Goal: Information Seeking & Learning: Learn about a topic

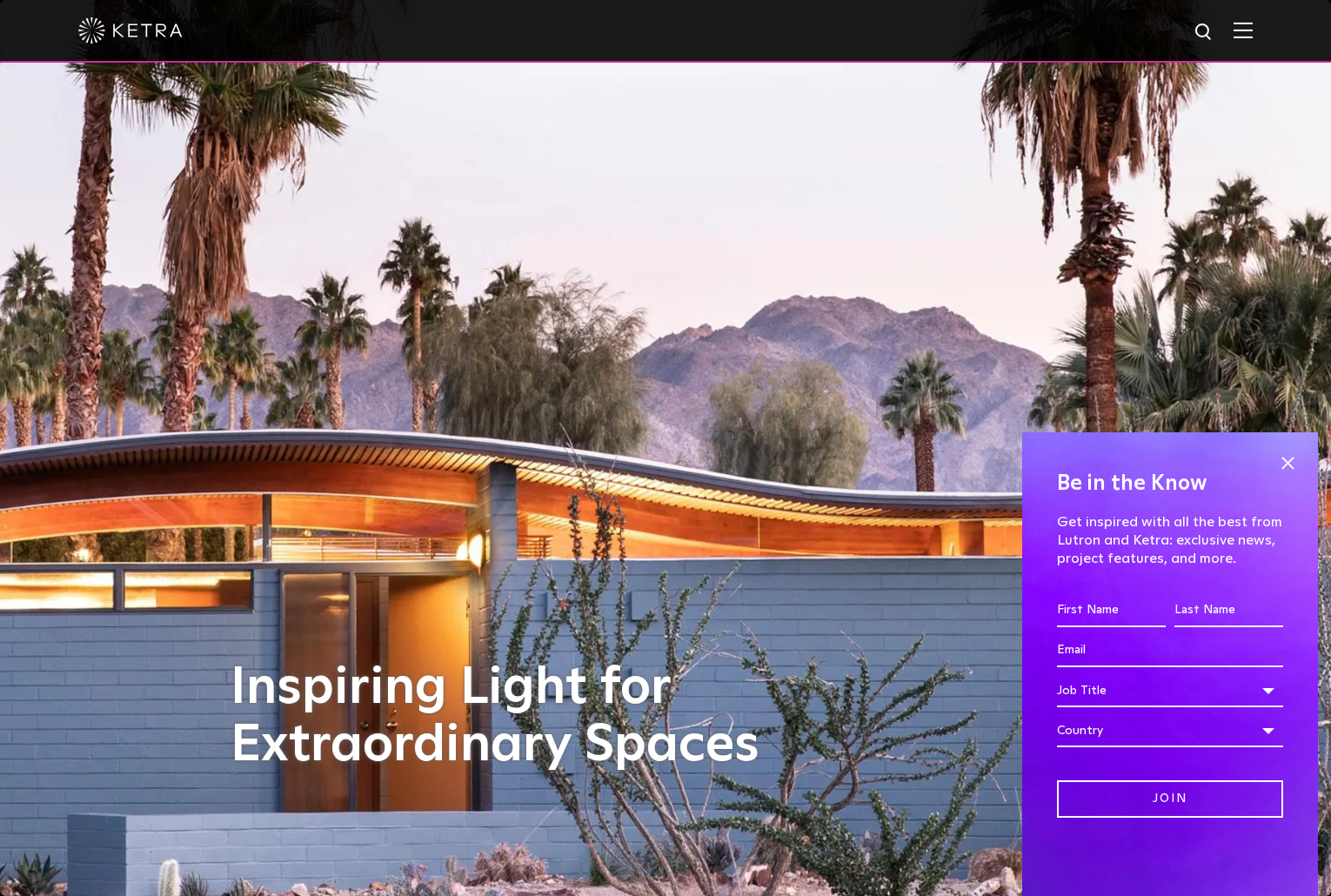
click at [217, 32] on div at bounding box center [665, 30] width 1174 height 61
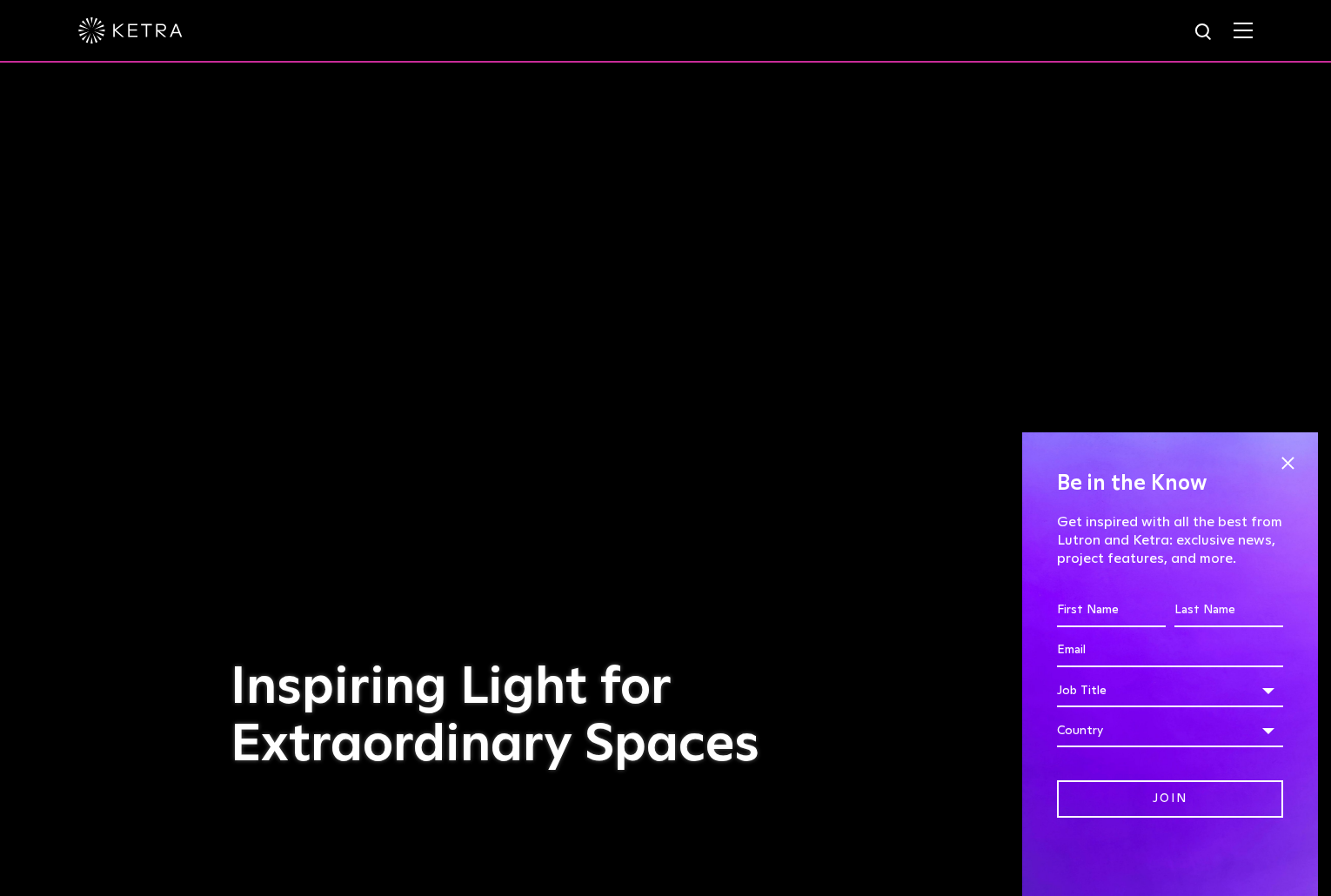
click at [1239, 32] on div at bounding box center [665, 30] width 1174 height 61
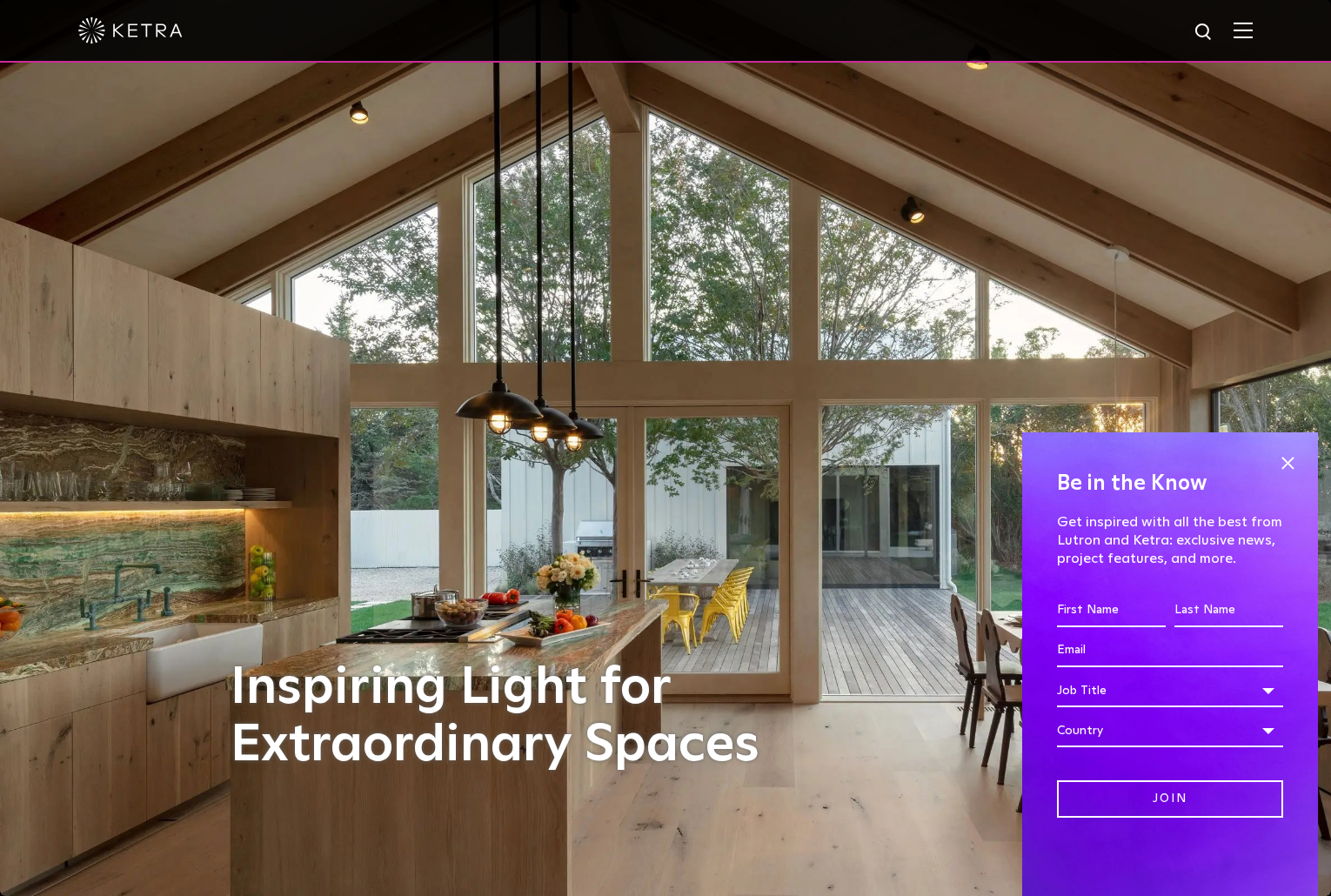
click at [1249, 32] on img at bounding box center [1243, 30] width 19 height 17
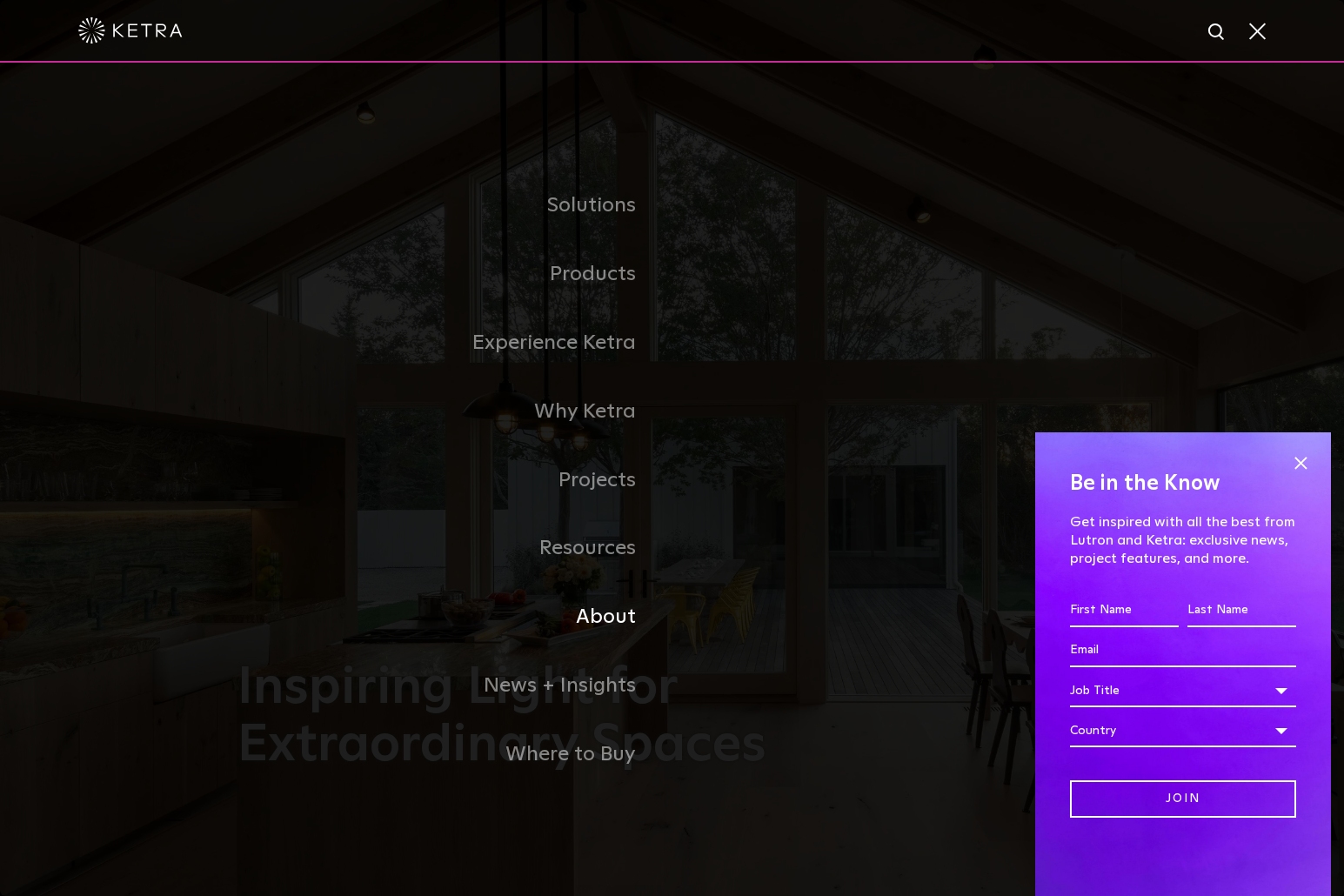
click at [601, 623] on link "About" at bounding box center [454, 617] width 435 height 69
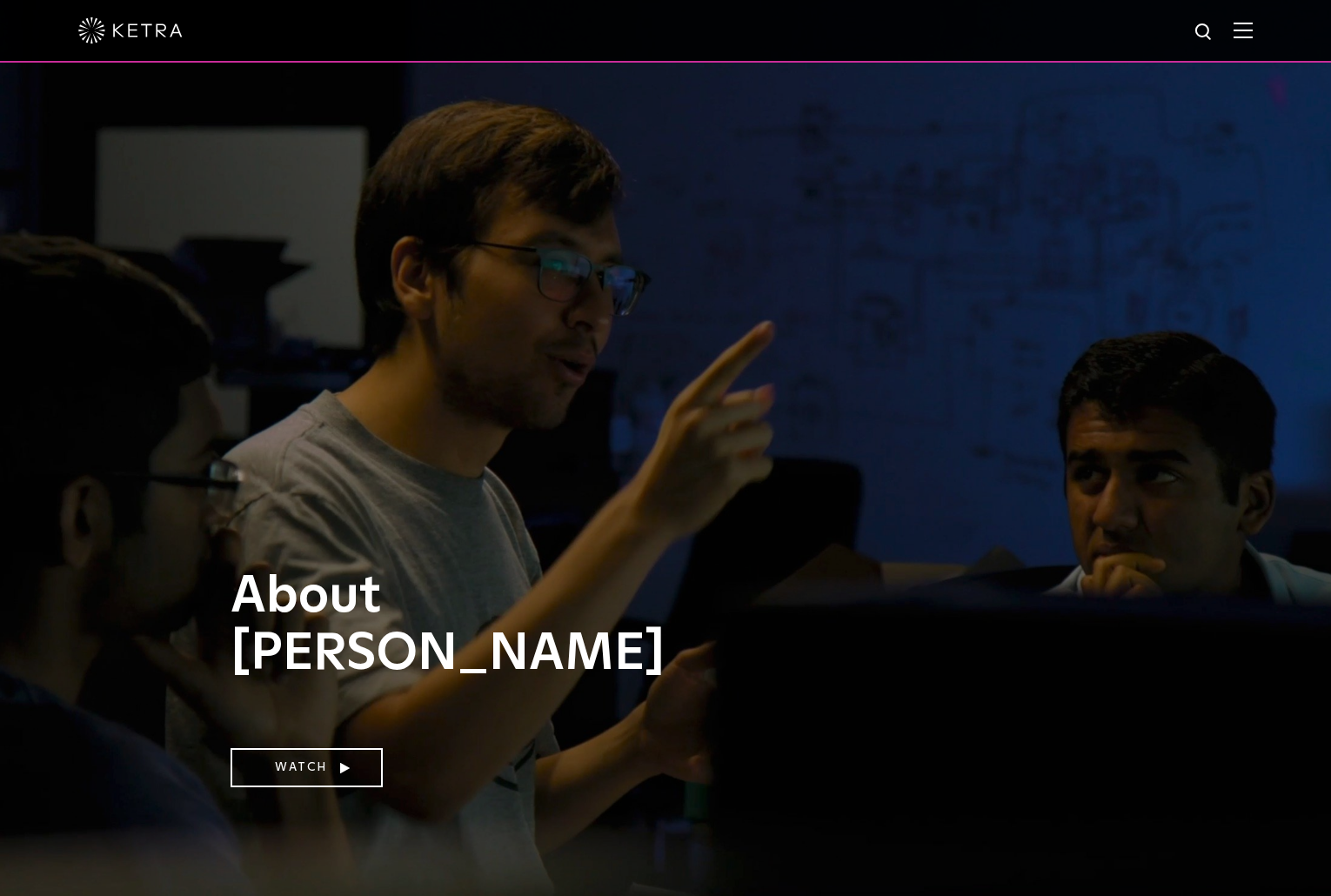
click at [1247, 27] on img at bounding box center [1243, 30] width 19 height 17
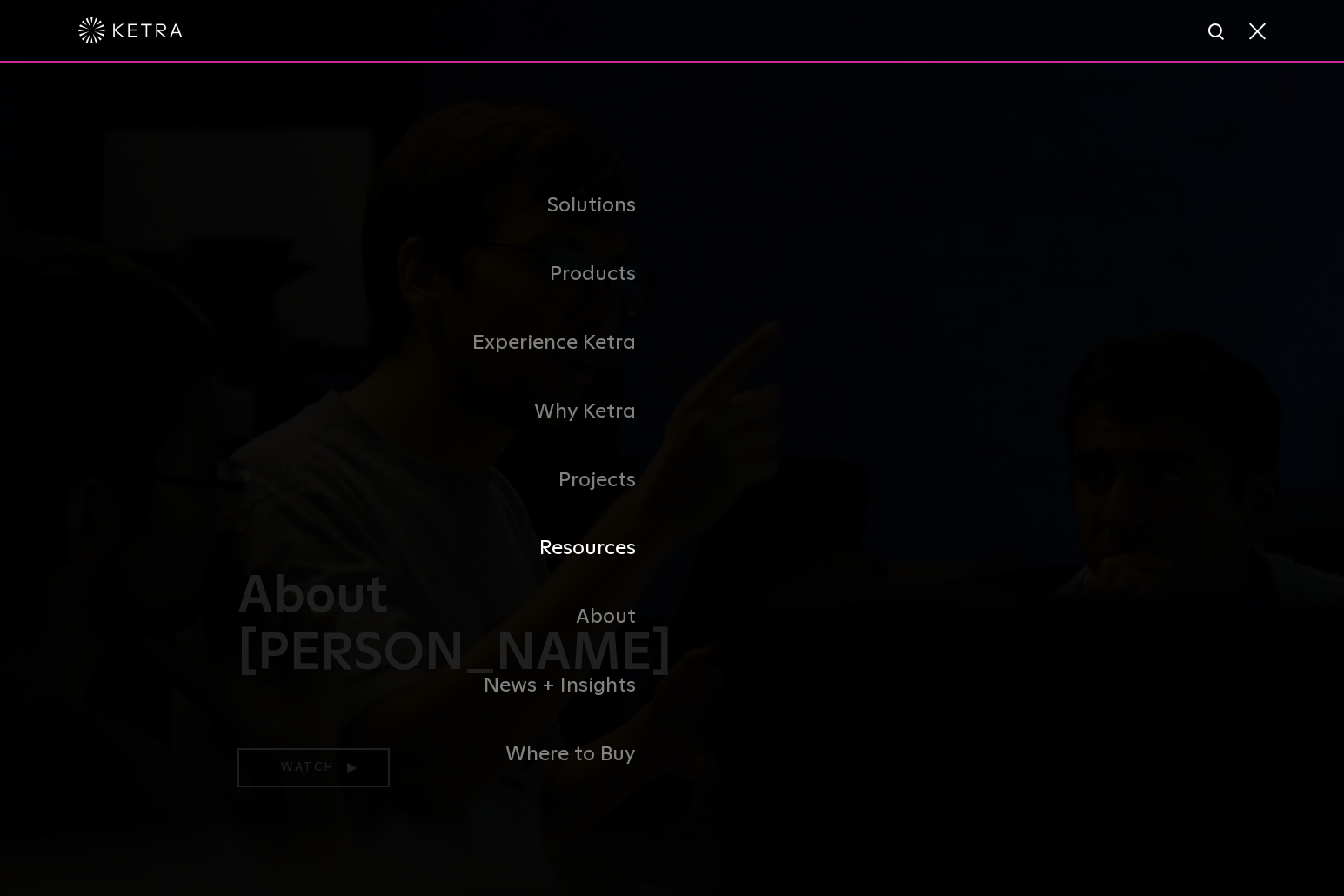
click at [615, 552] on link "Resources" at bounding box center [454, 548] width 435 height 69
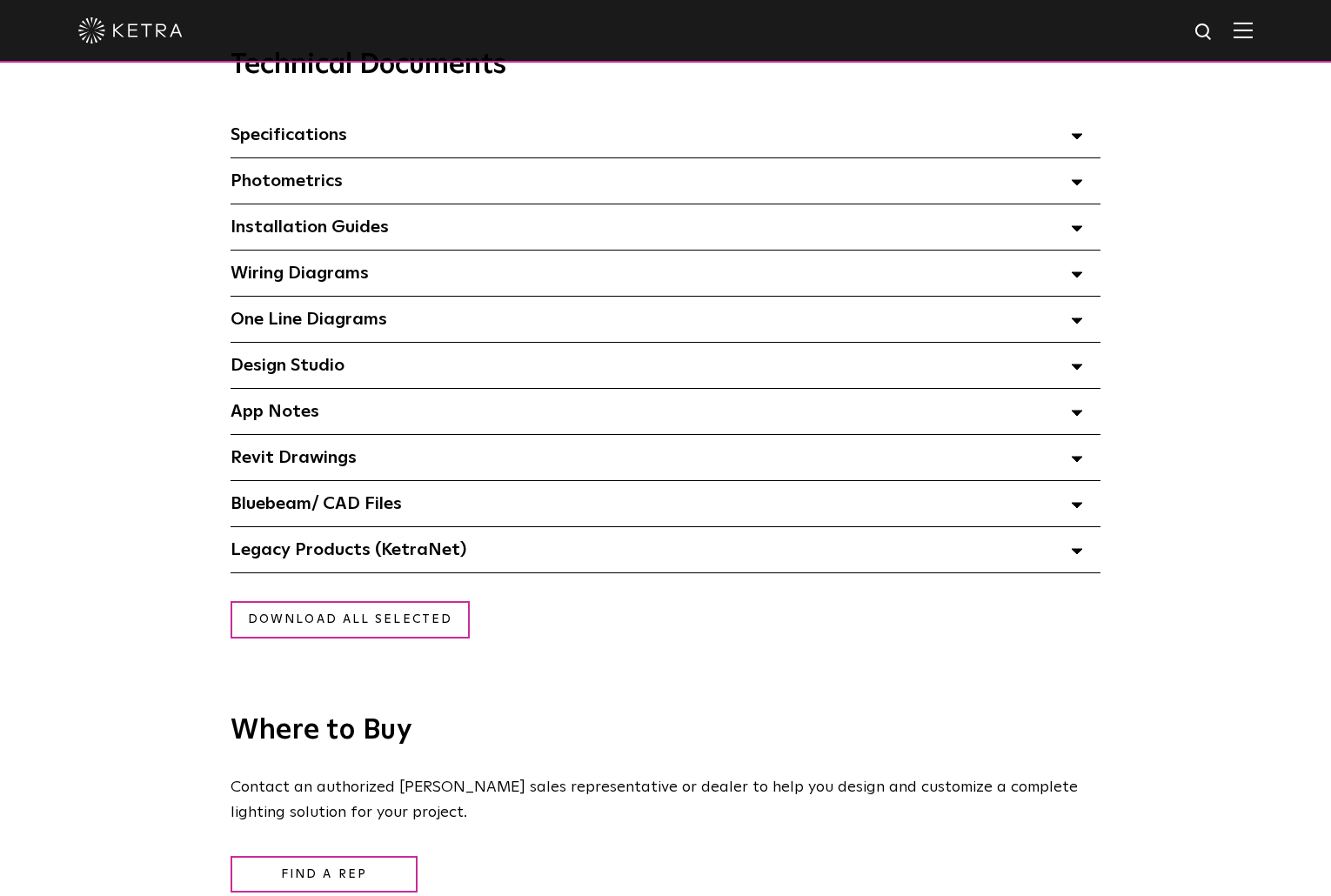
scroll to position [1248, 0]
click at [1072, 555] on icon at bounding box center [1076, 552] width 12 height 6
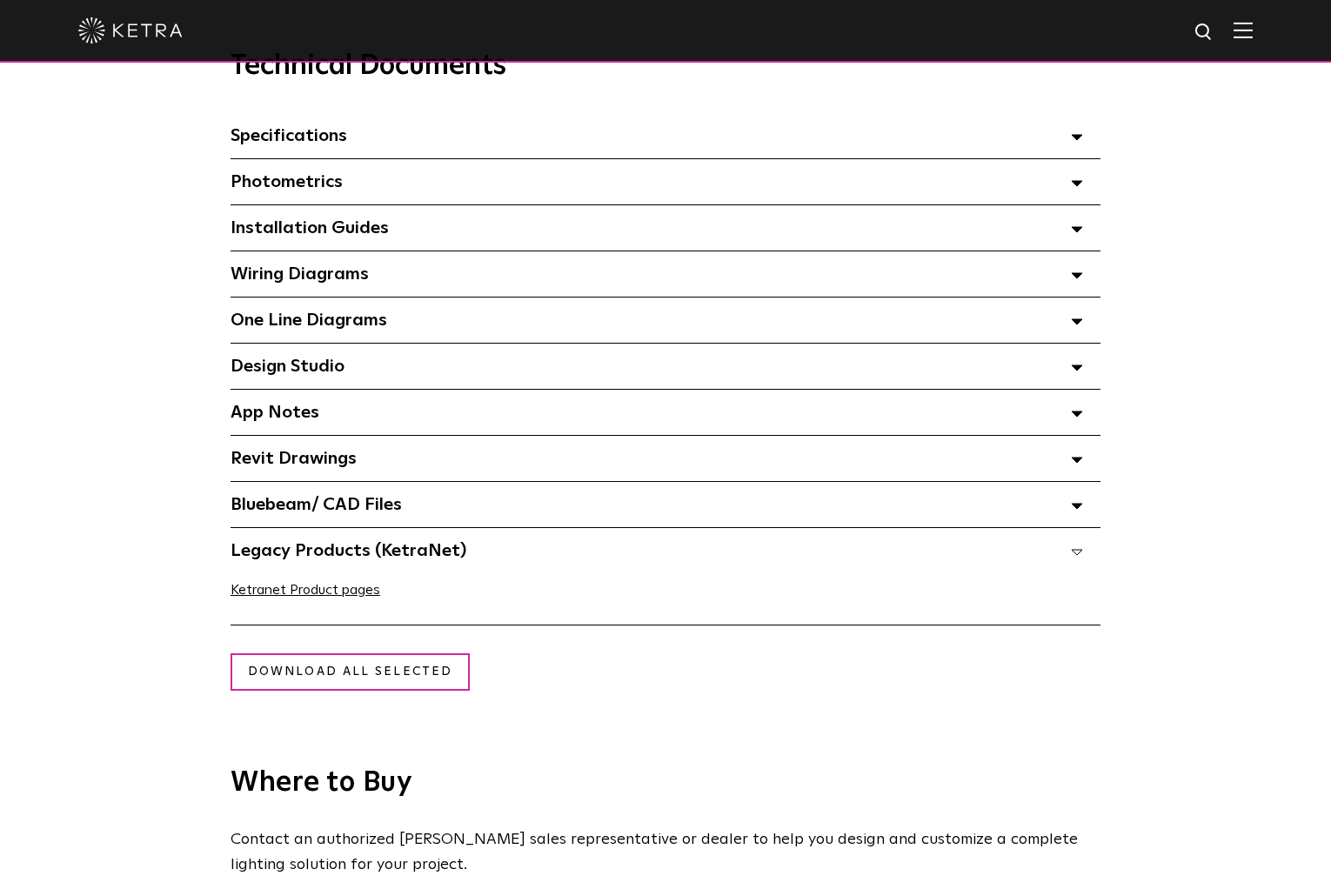
click at [1073, 509] on polygon at bounding box center [1076, 506] width 10 height 6
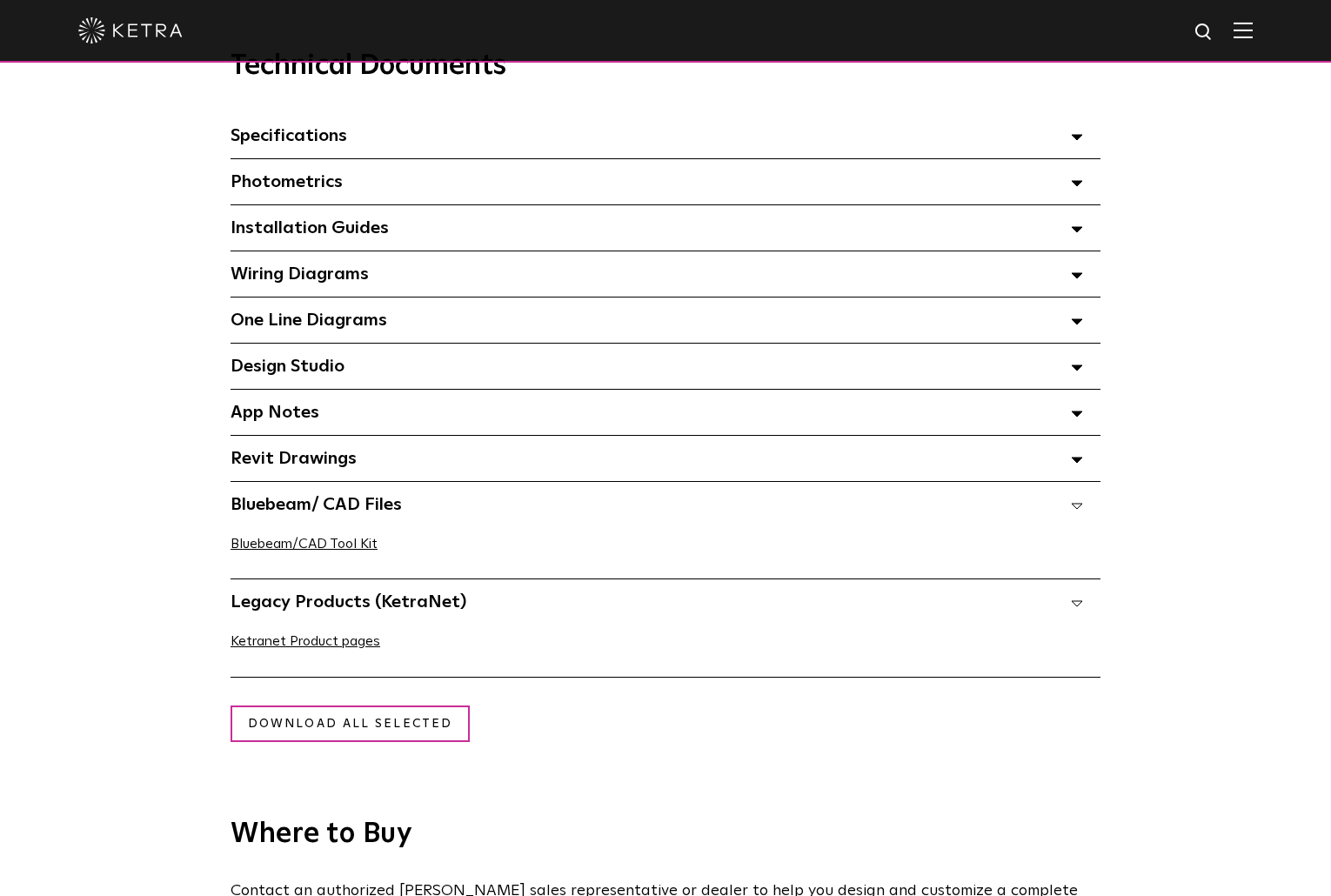
click at [1079, 463] on polygon at bounding box center [1076, 460] width 10 height 6
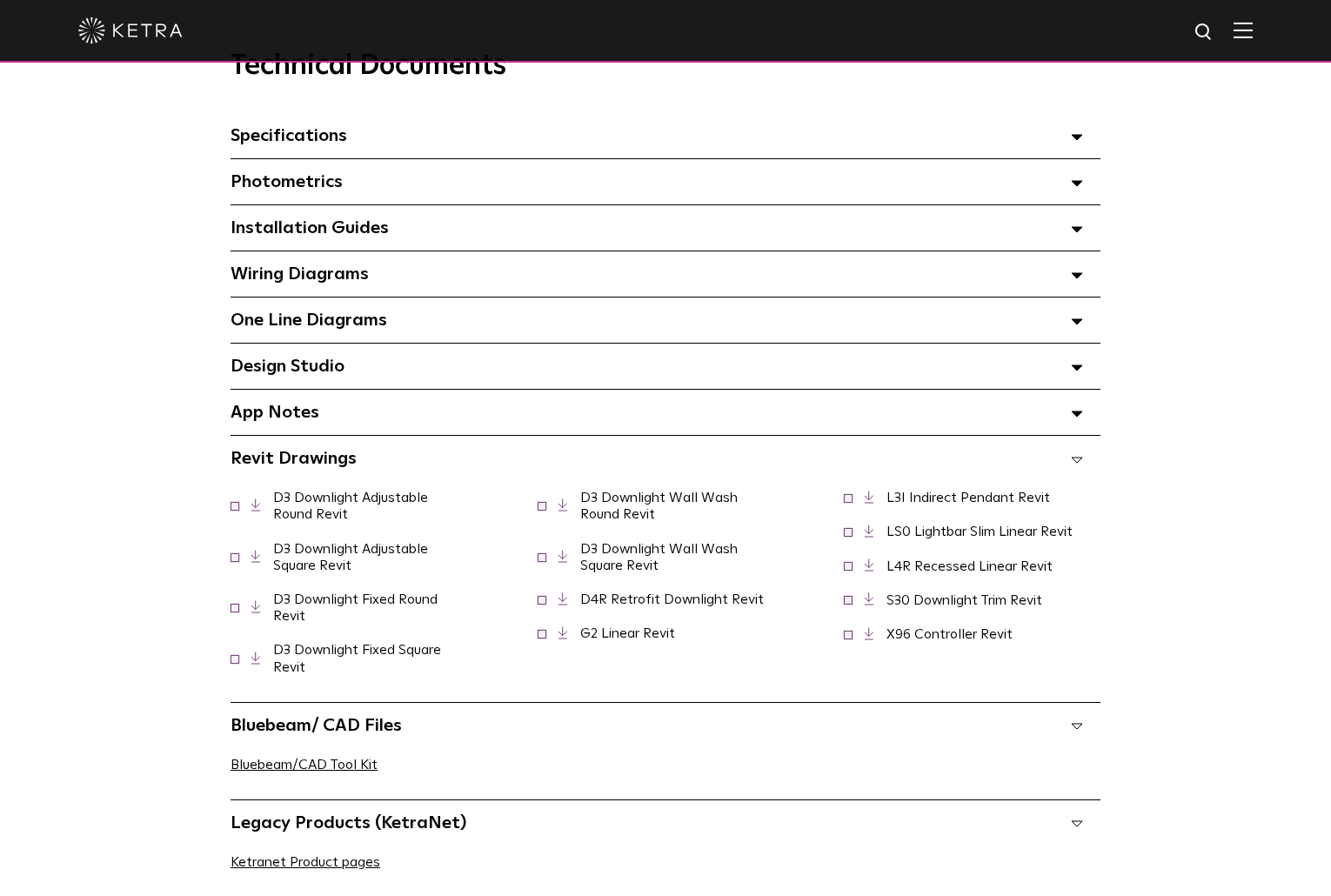
click at [1076, 365] on span at bounding box center [1076, 366] width 12 height 23
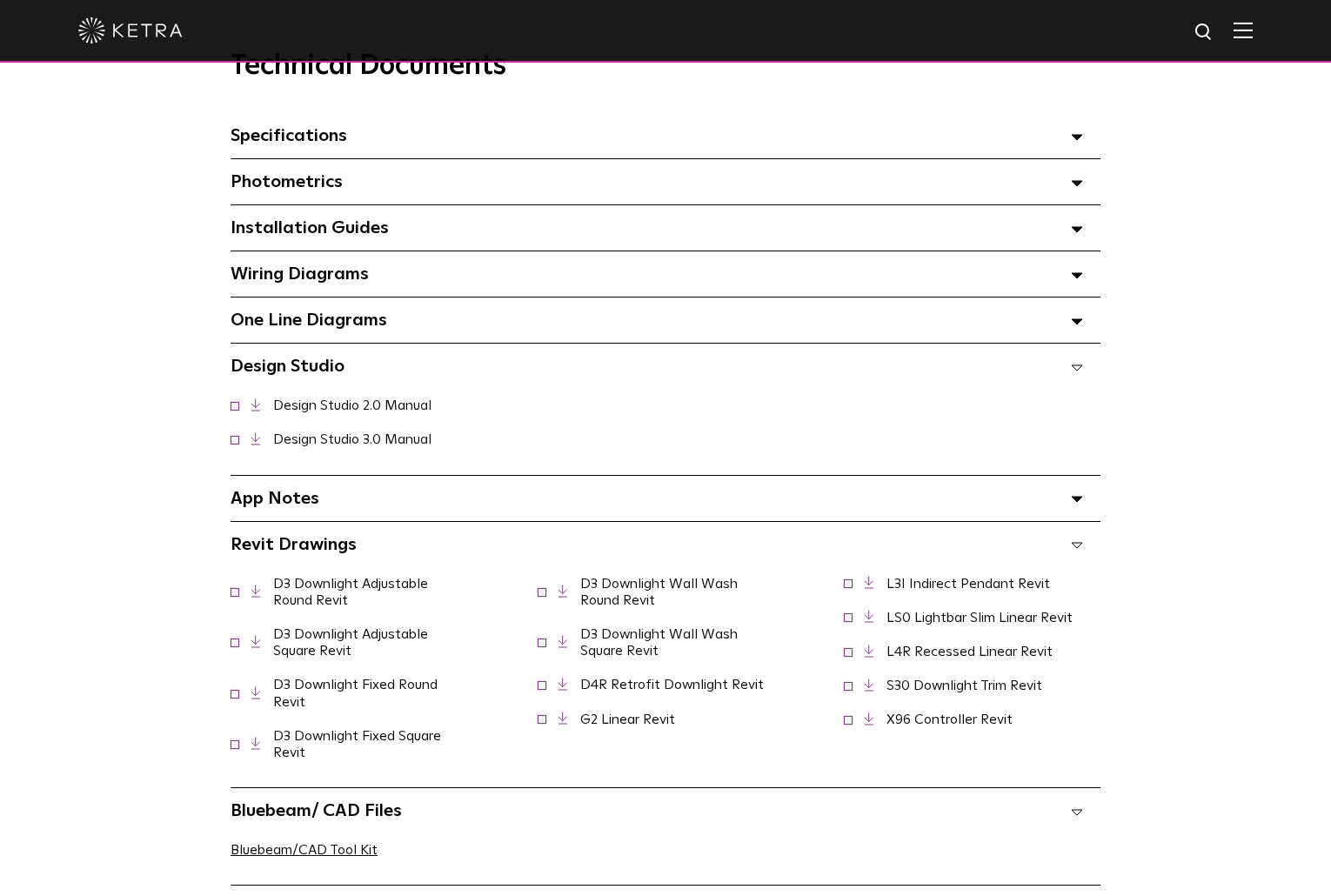
click at [81, 503] on div "Technical Documents Specifications Select checkboxes to use the bulk download o…" at bounding box center [665, 516] width 1191 height 934
click at [1073, 140] on icon at bounding box center [1076, 137] width 12 height 6
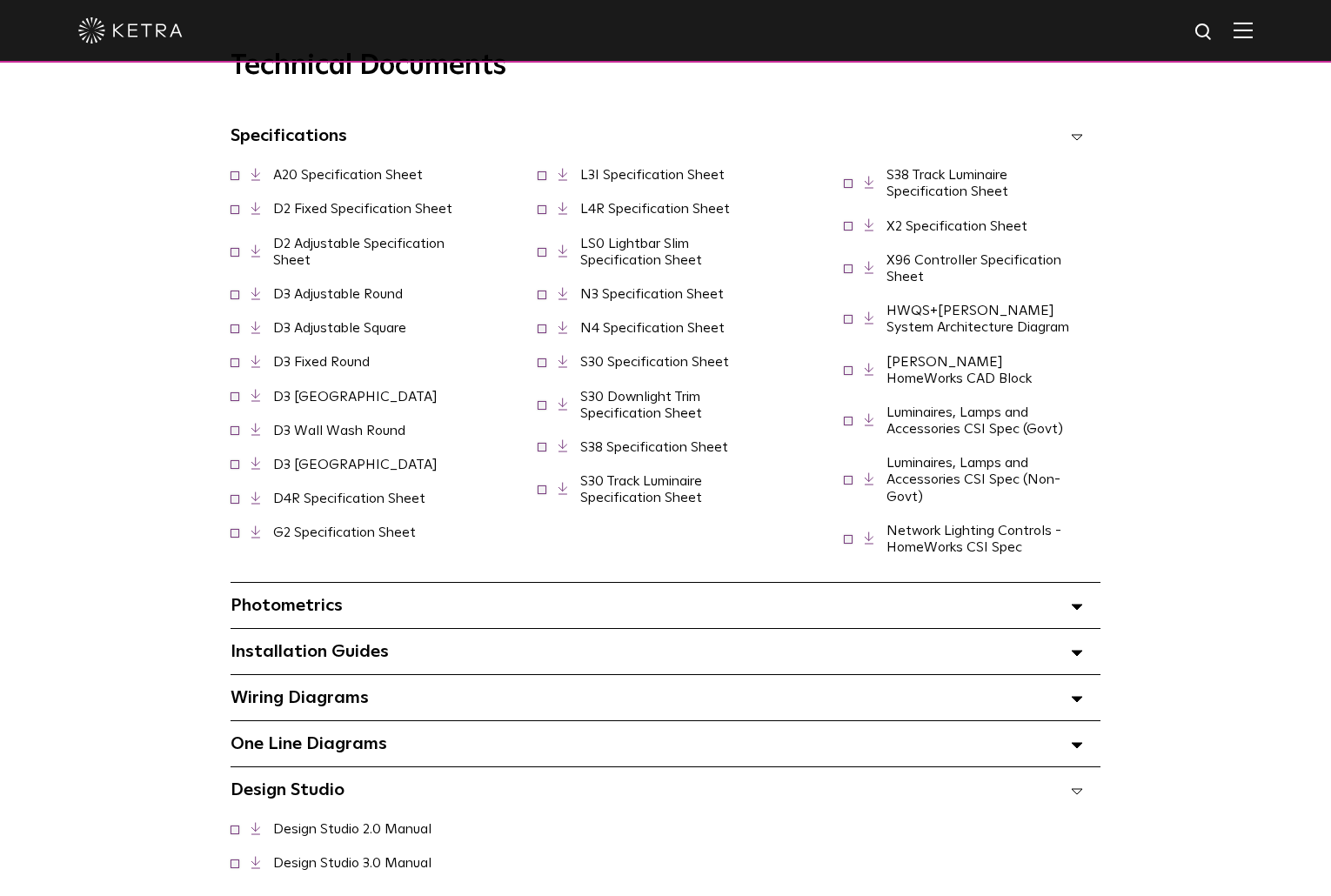
click at [1073, 140] on icon at bounding box center [1076, 137] width 12 height 6
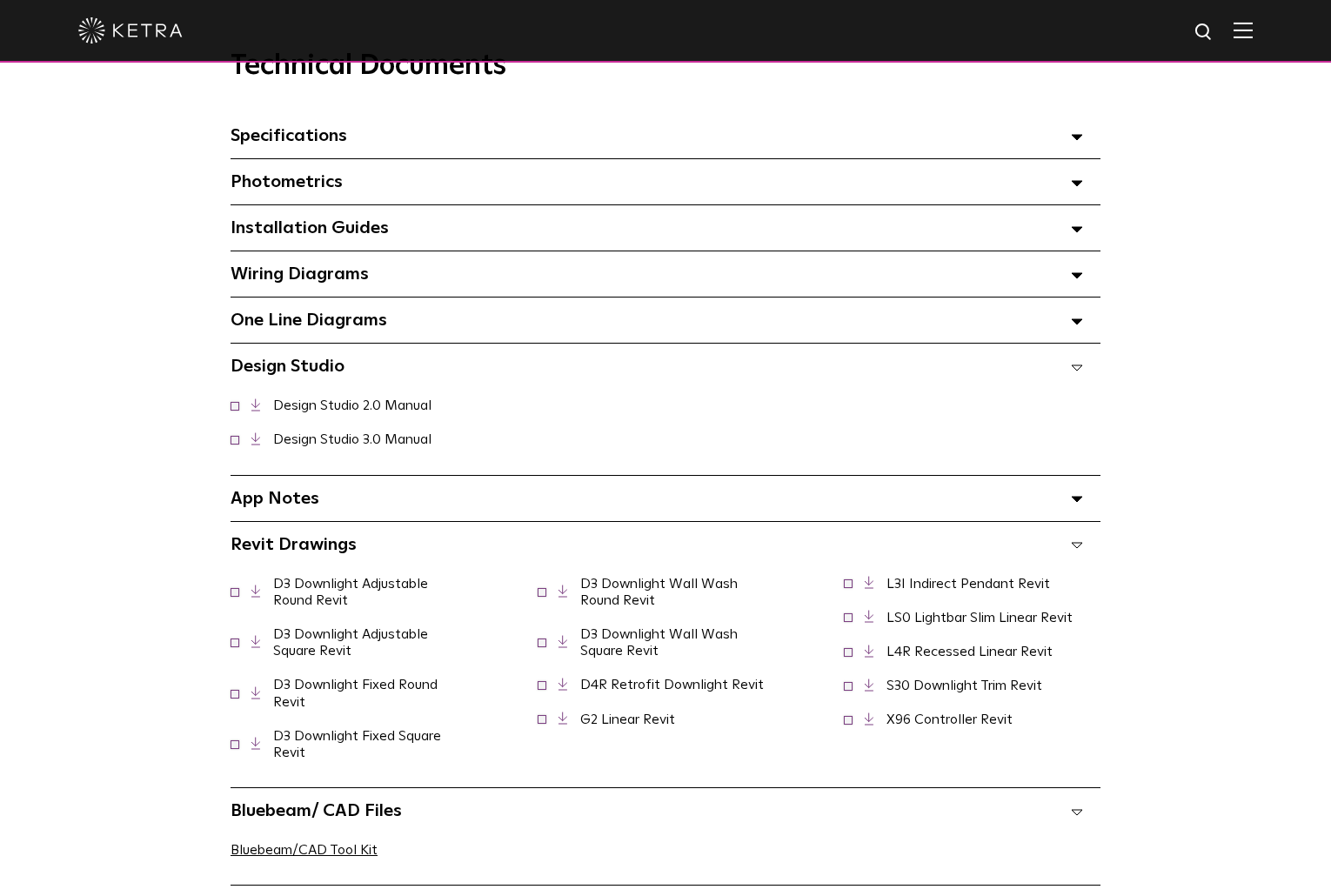
click at [1078, 232] on polygon at bounding box center [1076, 230] width 10 height 6
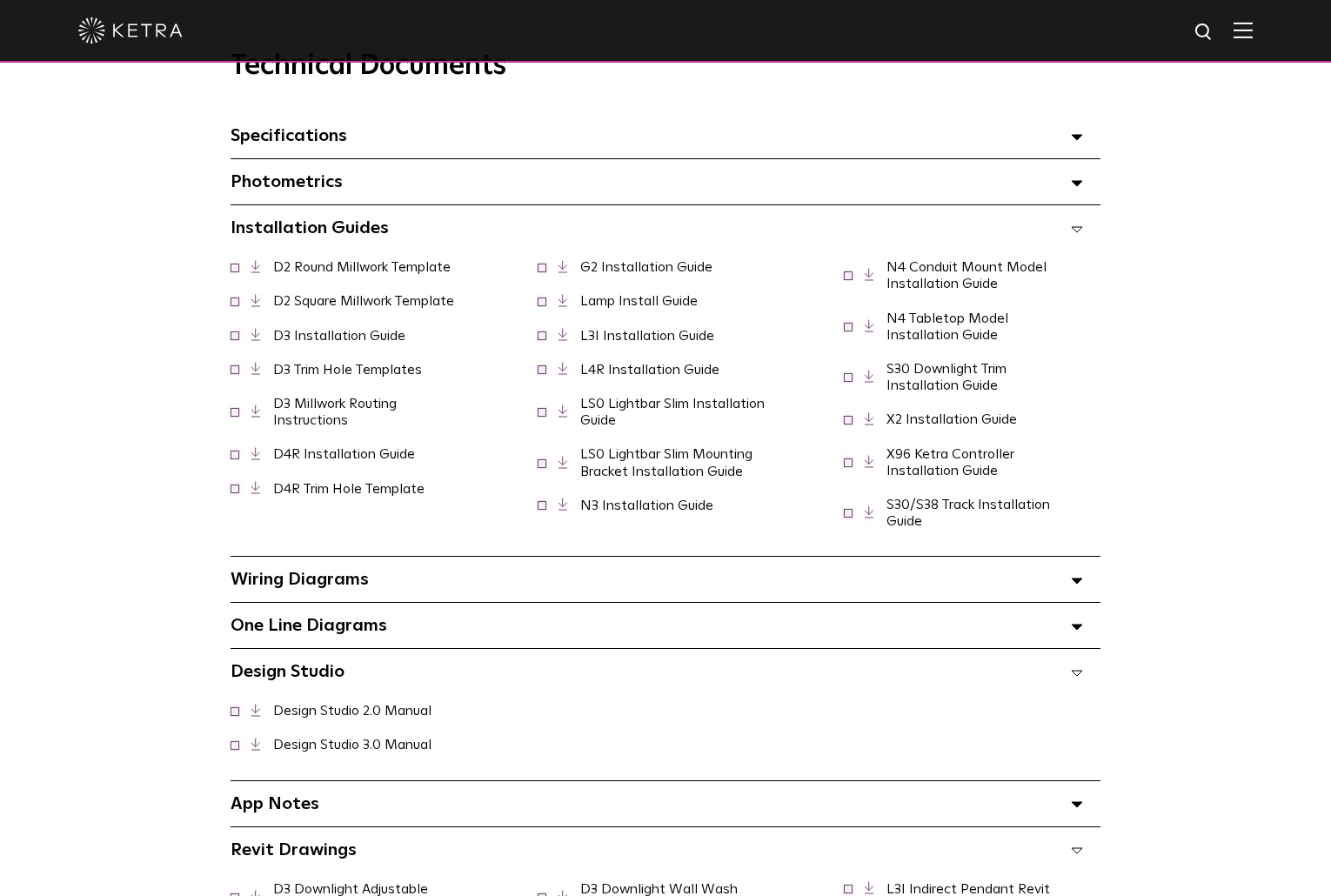
click at [1078, 232] on icon at bounding box center [1076, 229] width 12 height 6
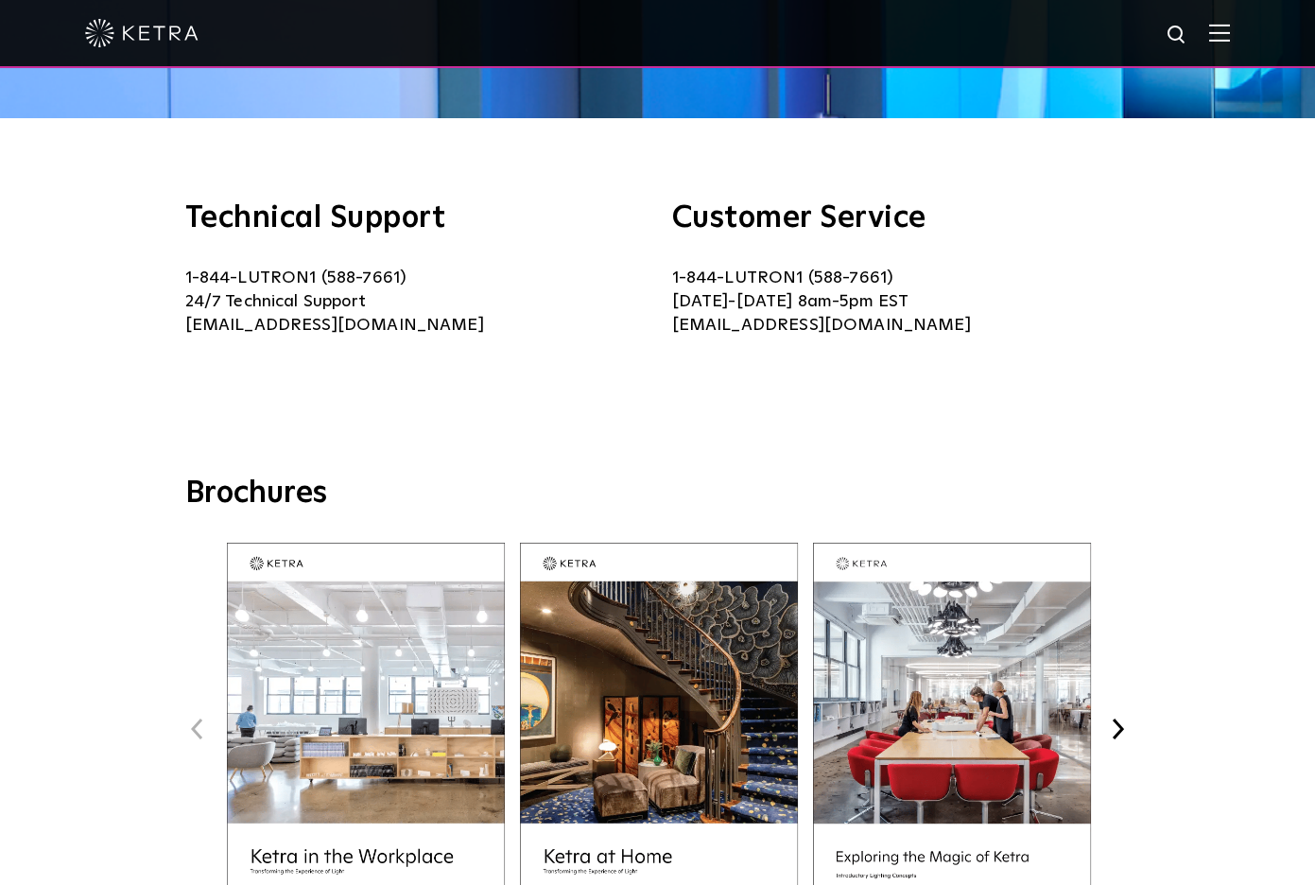
scroll to position [0, 0]
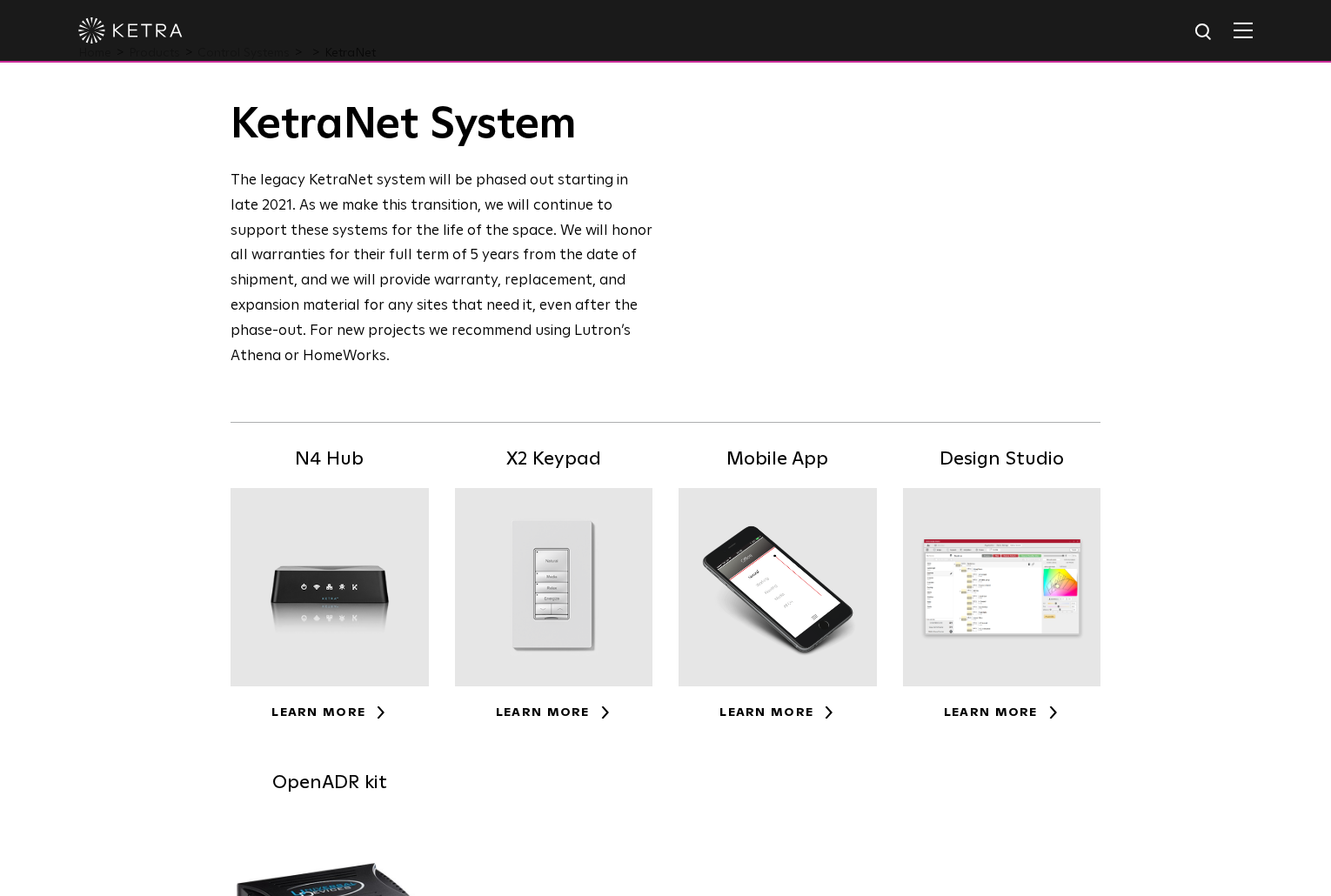
scroll to position [46, 0]
click at [334, 586] on div at bounding box center [330, 587] width 199 height 199
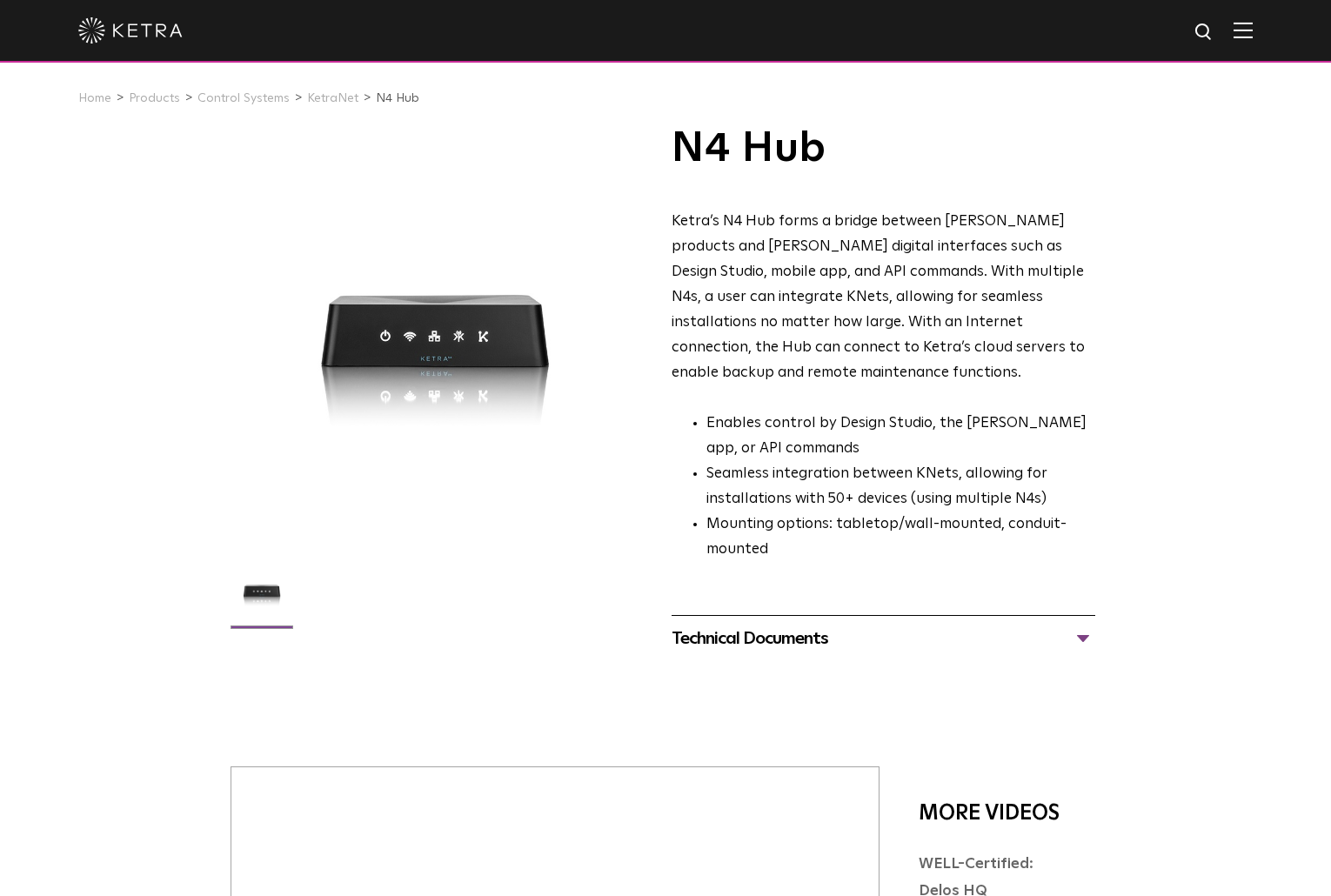
click at [145, 536] on div "N4 Hub Ketra’s N4 Hub forms a bridge between [PERSON_NAME] products and [PERSON…" at bounding box center [665, 395] width 1331 height 535
click at [55, 526] on div "N4 Hub Ketra’s N4 Hub forms a bridge between [PERSON_NAME] products and [PERSON…" at bounding box center [665, 395] width 1331 height 535
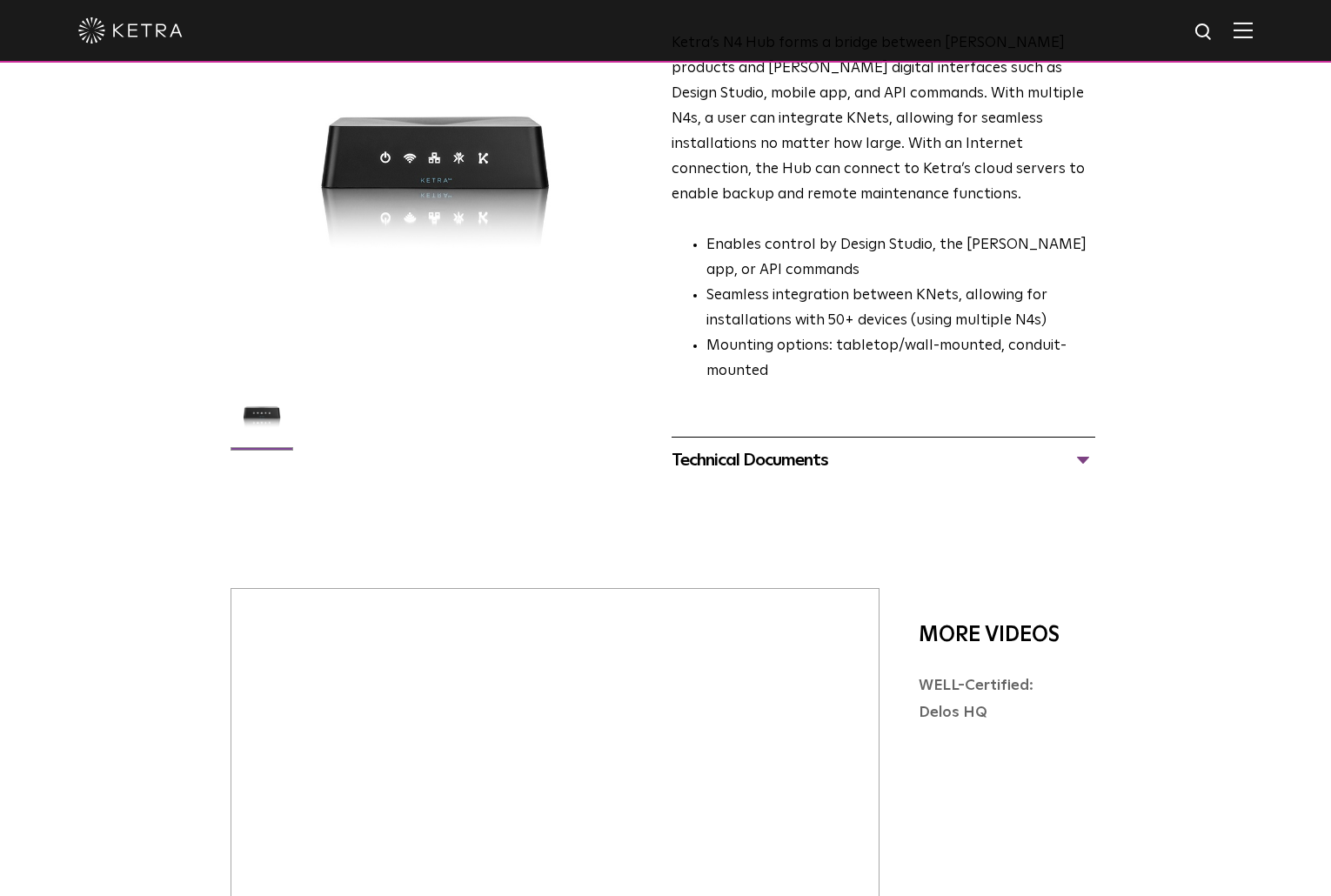
scroll to position [178, 0]
click at [121, 517] on div at bounding box center [665, 506] width 1331 height 43
click at [1084, 447] on div "Technical Documents" at bounding box center [883, 461] width 423 height 28
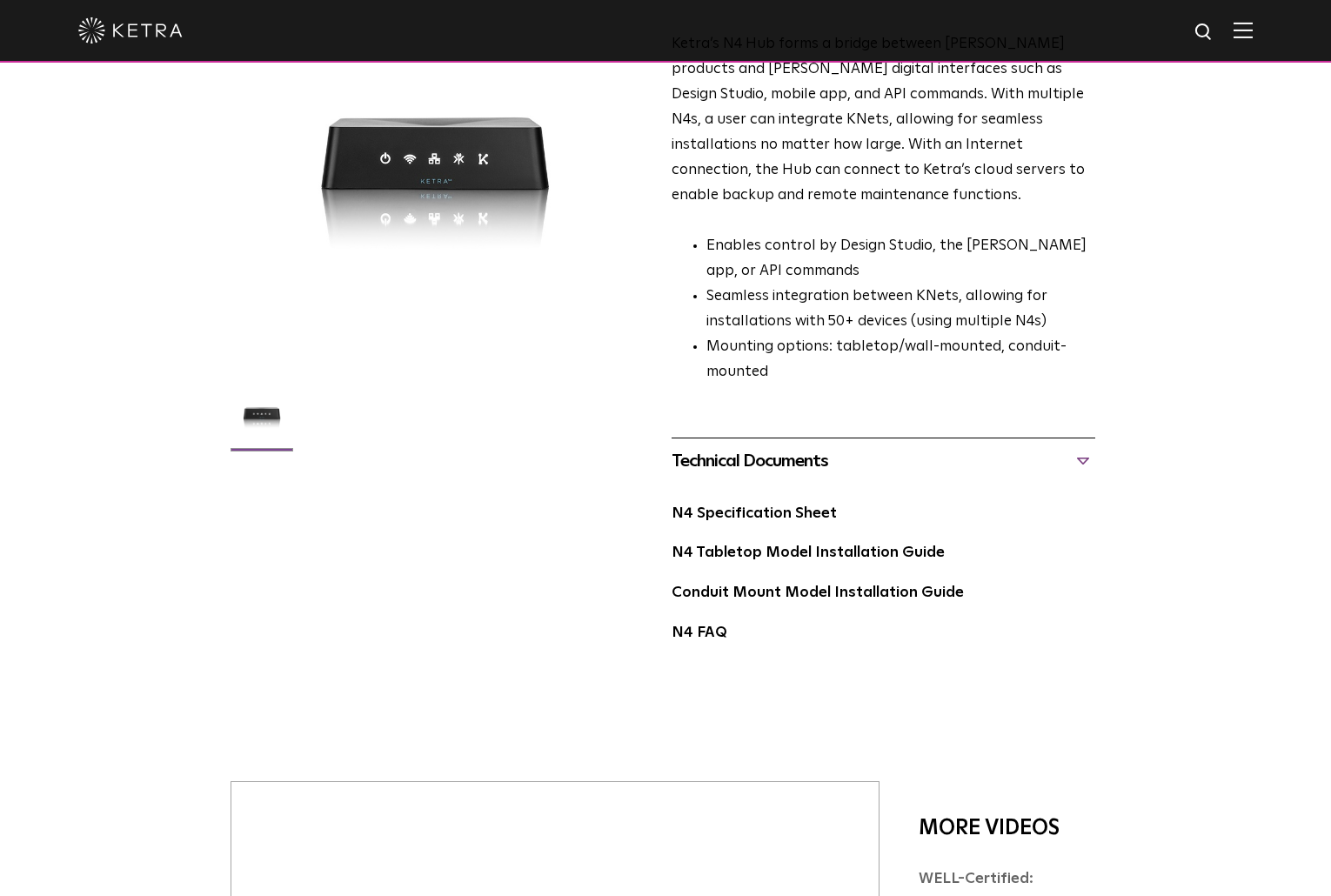
click at [63, 586] on div "N4 Hub Ketra’s N4 Hub forms a bridge between [PERSON_NAME] products and [PERSON…" at bounding box center [665, 313] width 1331 height 727
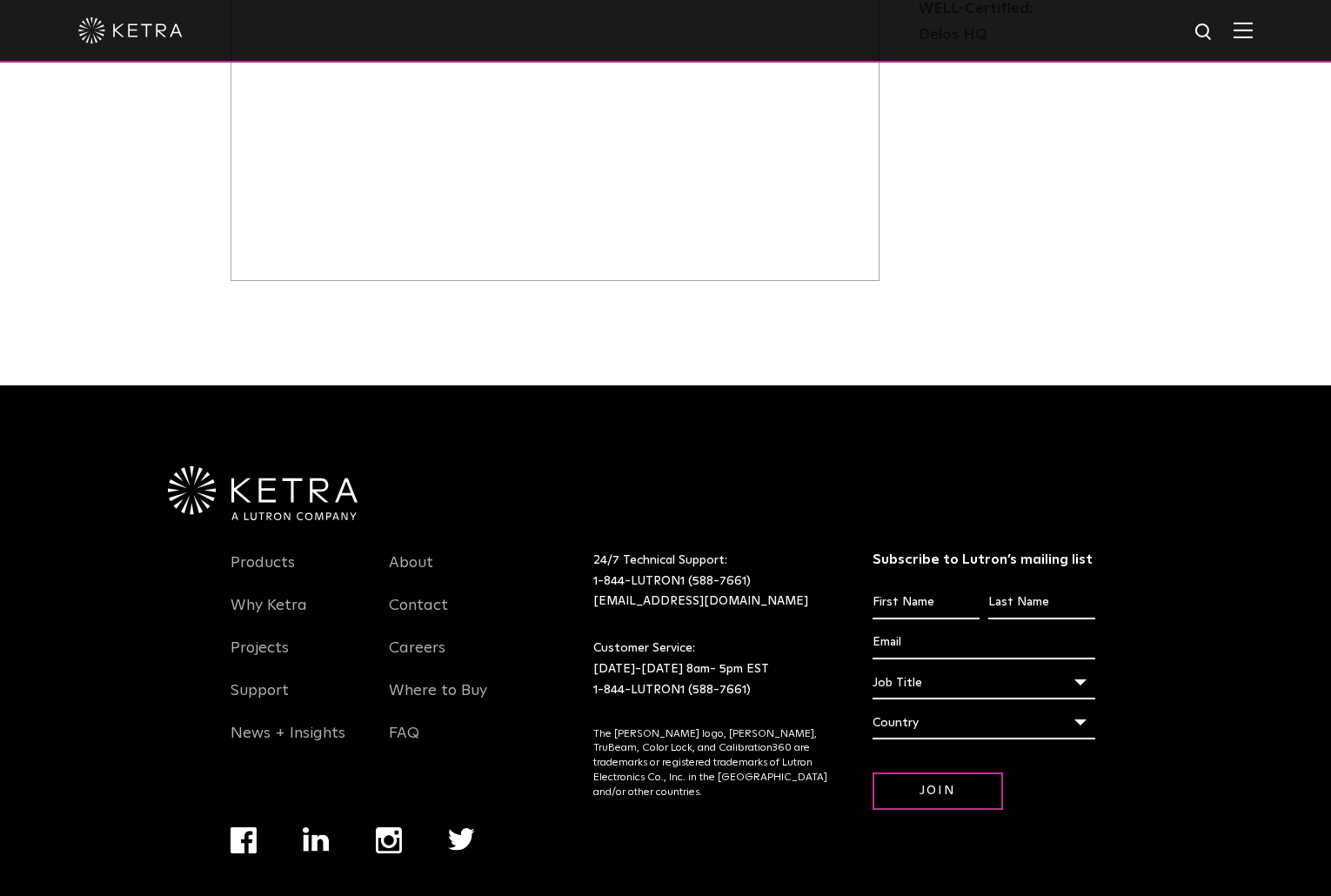
scroll to position [1074, 0]
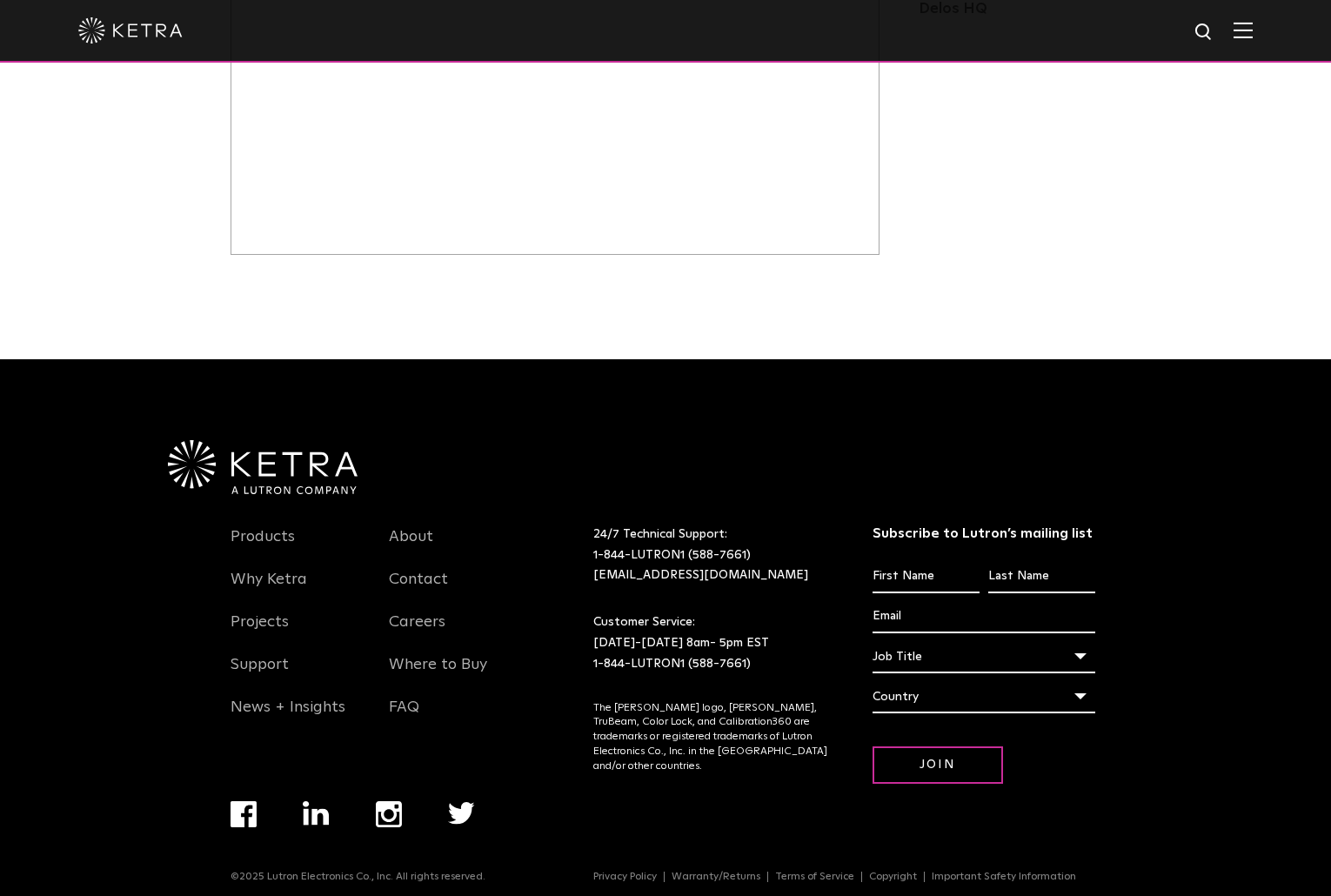
click at [1118, 587] on div "Products Why [PERSON_NAME] Projects Support News + Insights About Contact Caree…" at bounding box center [665, 682] width 1009 height 376
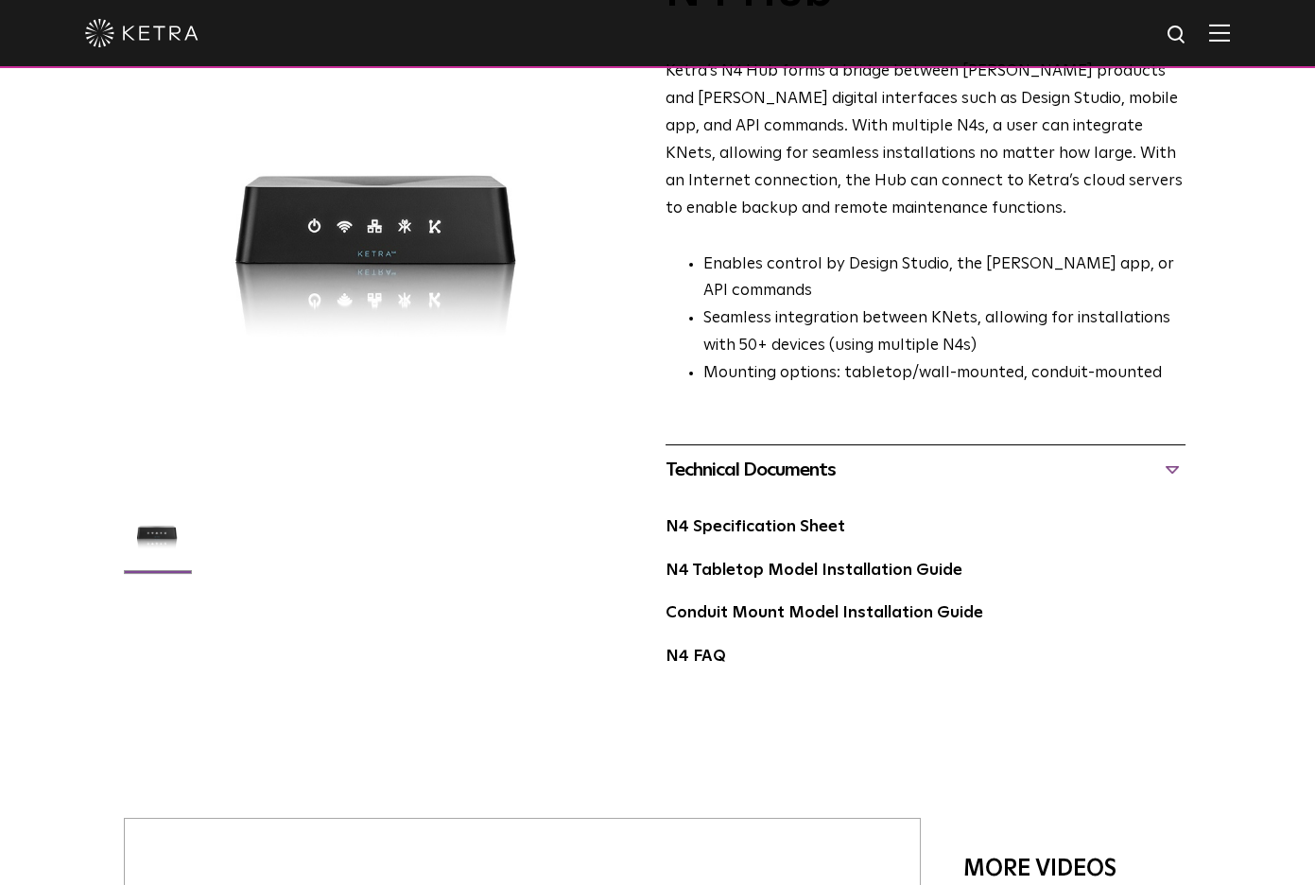
scroll to position [166, 0]
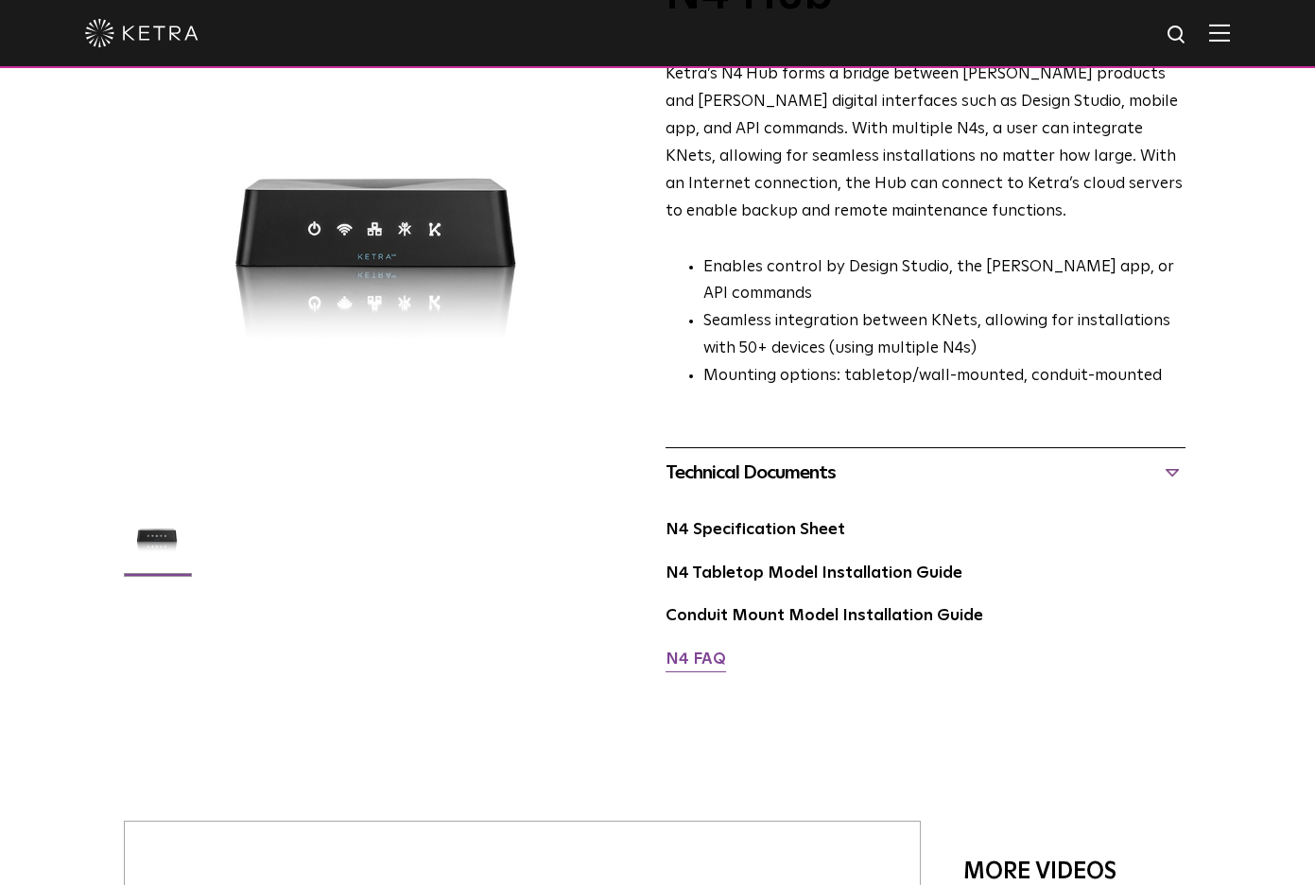
click at [681, 663] on link "N4 FAQ" at bounding box center [696, 659] width 61 height 16
